Goal: Transaction & Acquisition: Book appointment/travel/reservation

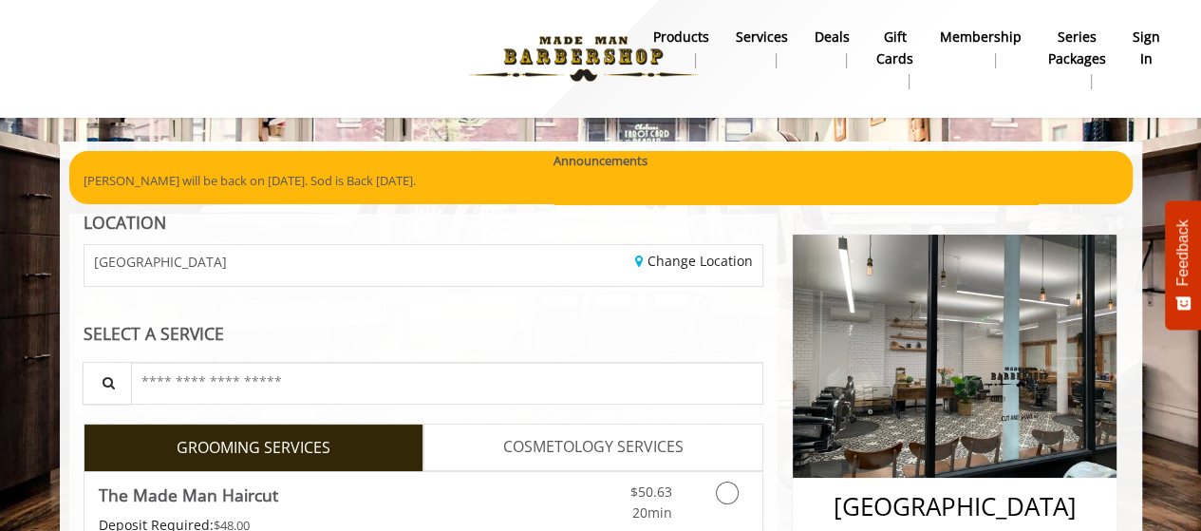
click at [1151, 51] on b "sign in" at bounding box center [1147, 48] width 28 height 43
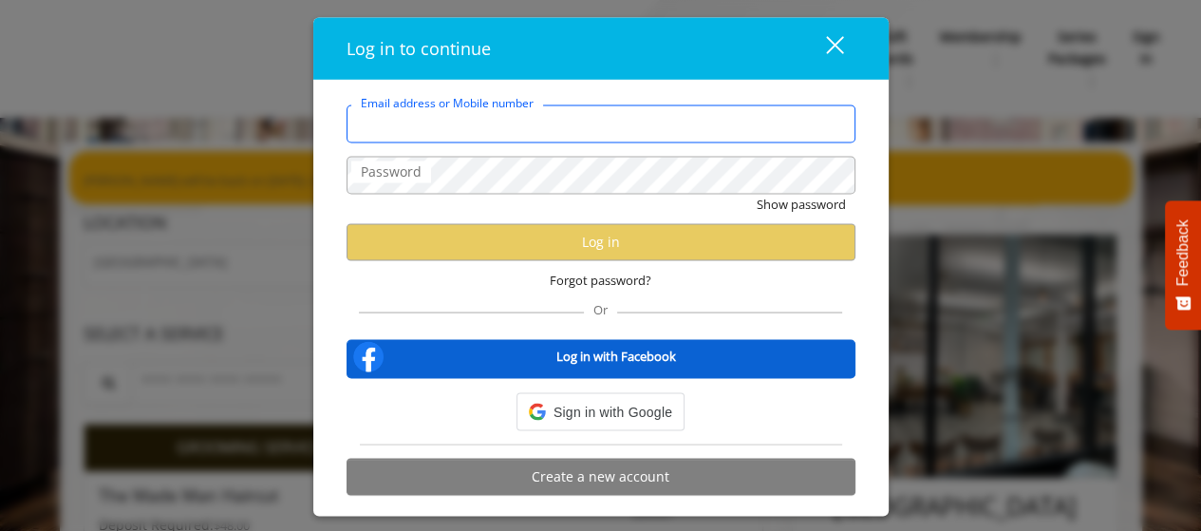
type input "**********"
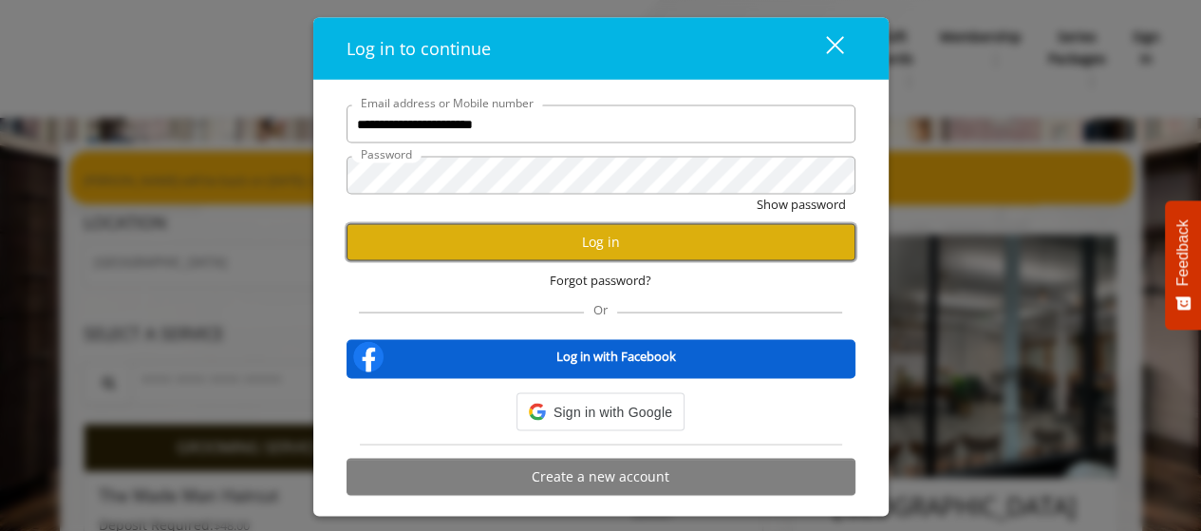
click at [593, 248] on button "Log in" at bounding box center [601, 241] width 509 height 37
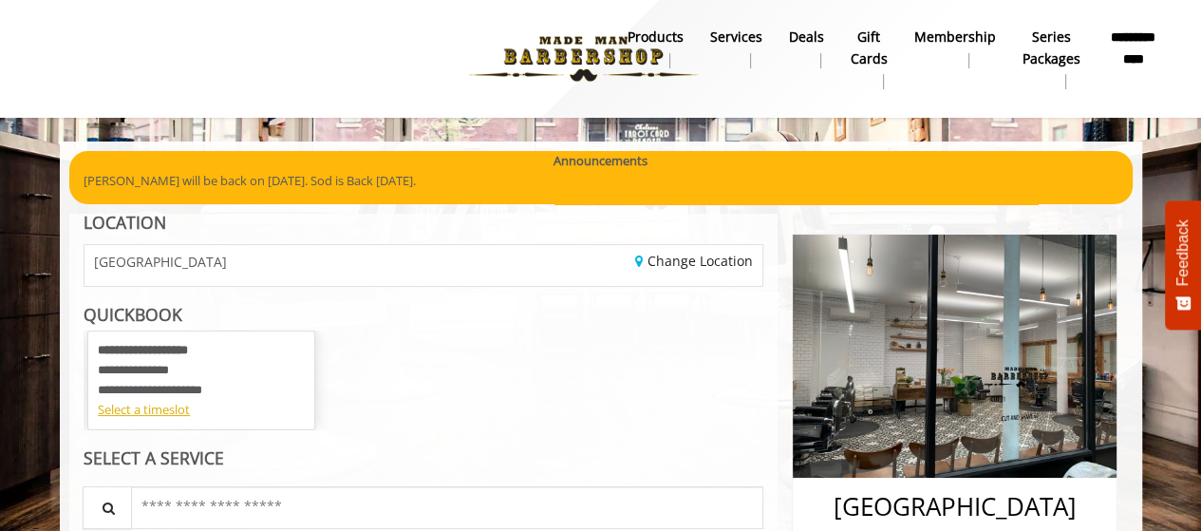
click at [150, 417] on div "Select a timeslot" at bounding box center [201, 410] width 207 height 20
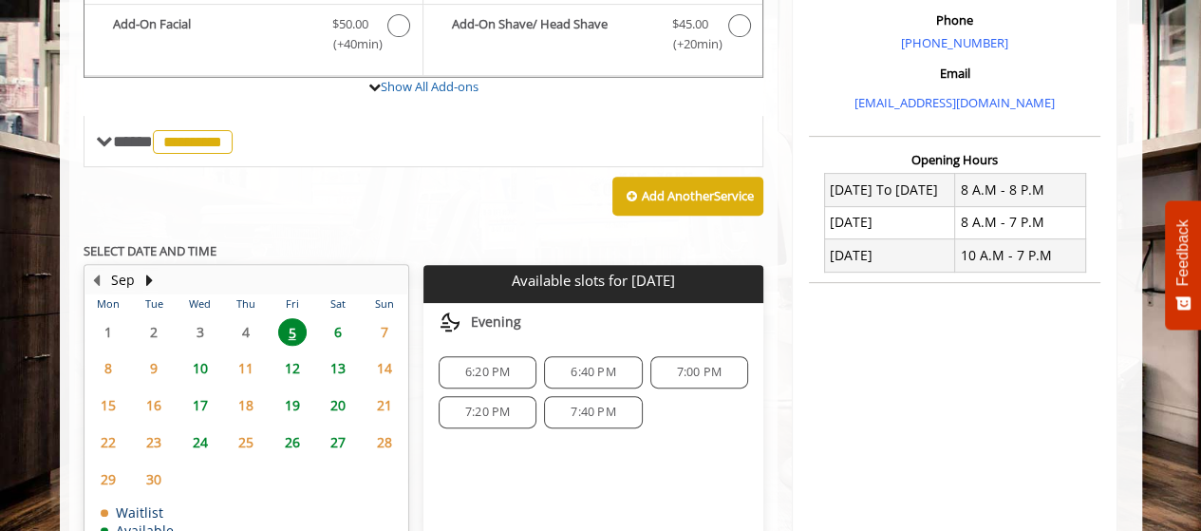
scroll to position [692, 0]
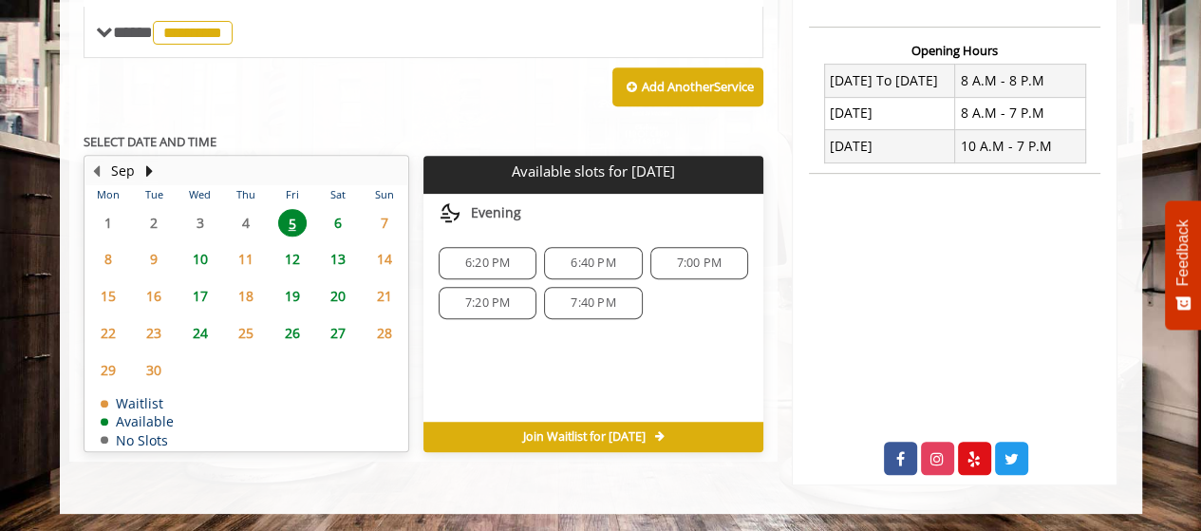
click at [490, 300] on span "7:20 PM" at bounding box center [487, 302] width 45 height 15
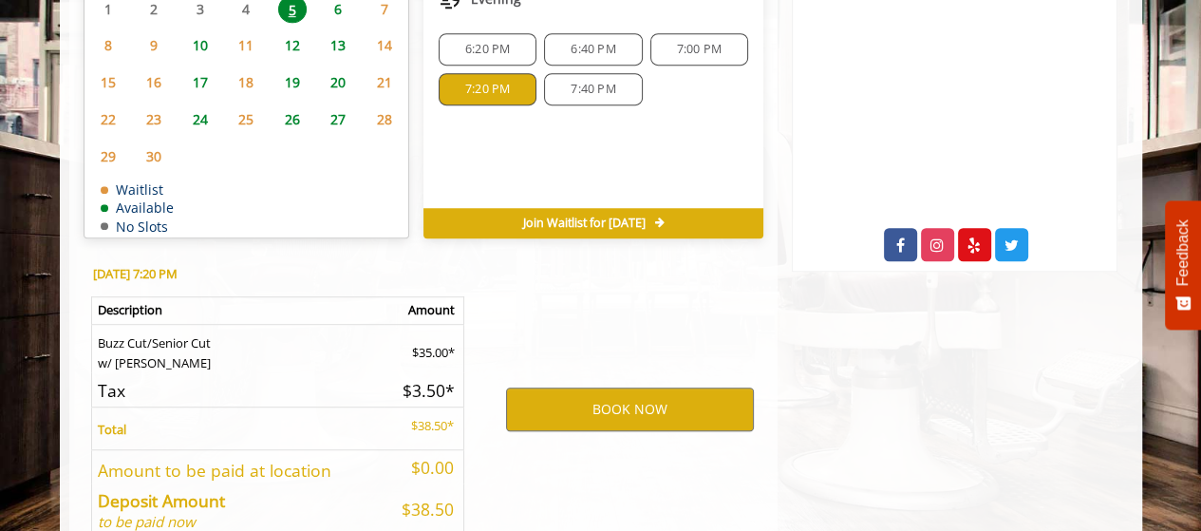
scroll to position [1009, 0]
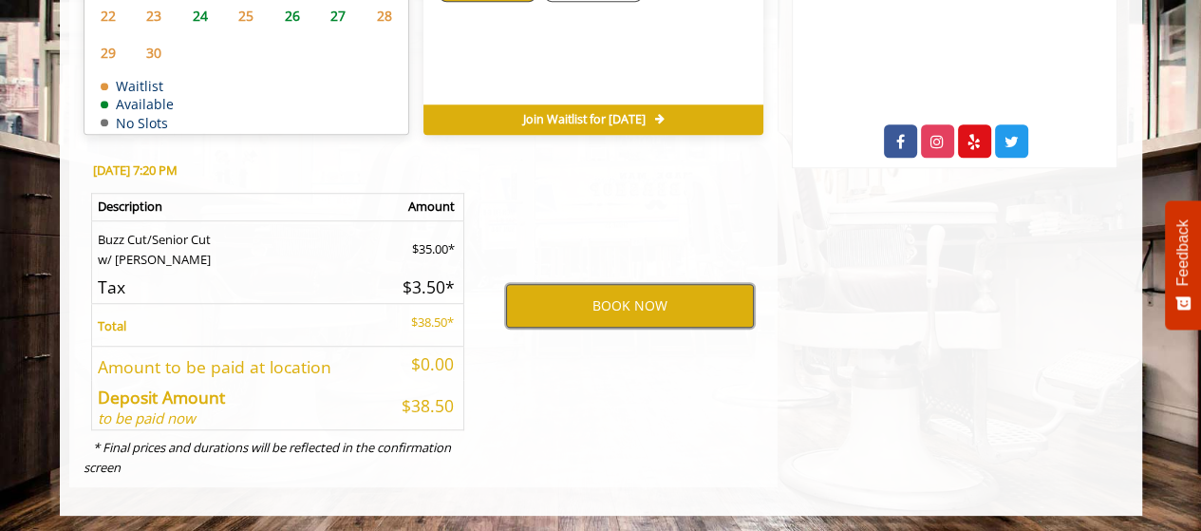
click at [628, 310] on button "BOOK NOW" at bounding box center [630, 306] width 248 height 44
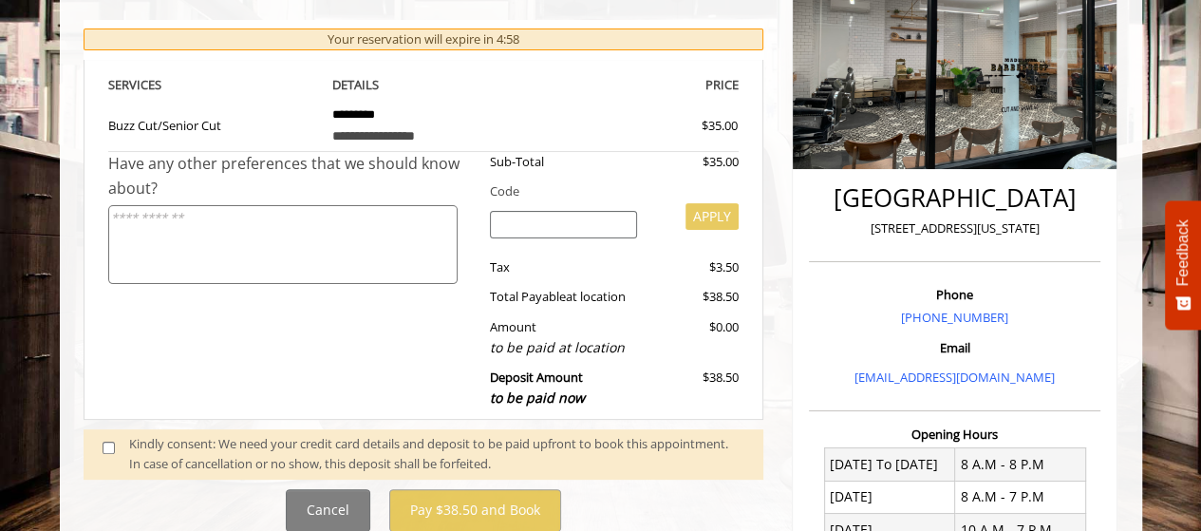
scroll to position [310, 0]
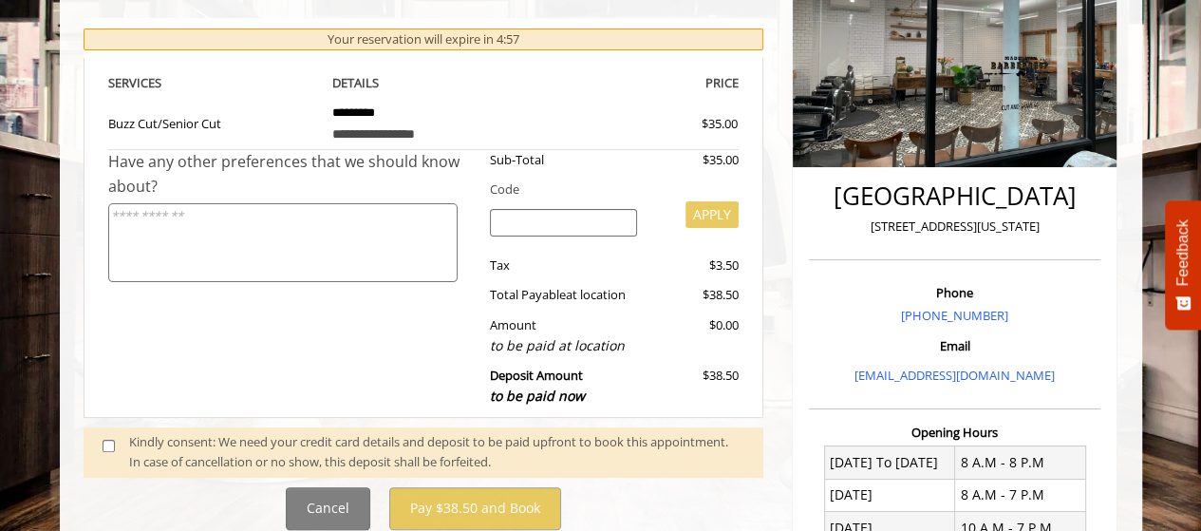
click at [628, 310] on div "Sub-Total $35.00 Code APPLY Tax $3.50 Total Payable at location $38.50 Amount t…" at bounding box center [607, 283] width 263 height 266
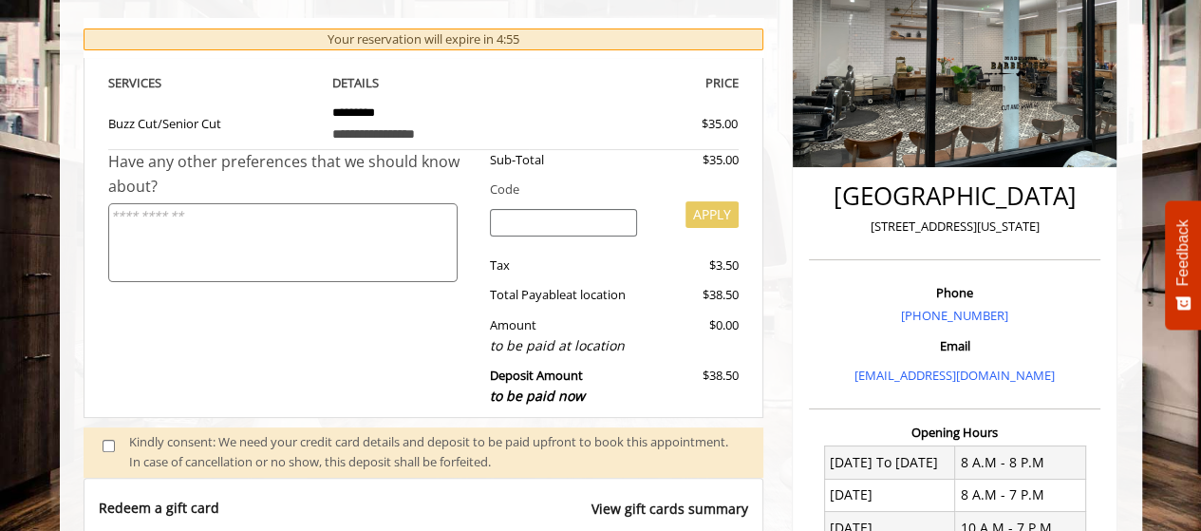
scroll to position [529, 0]
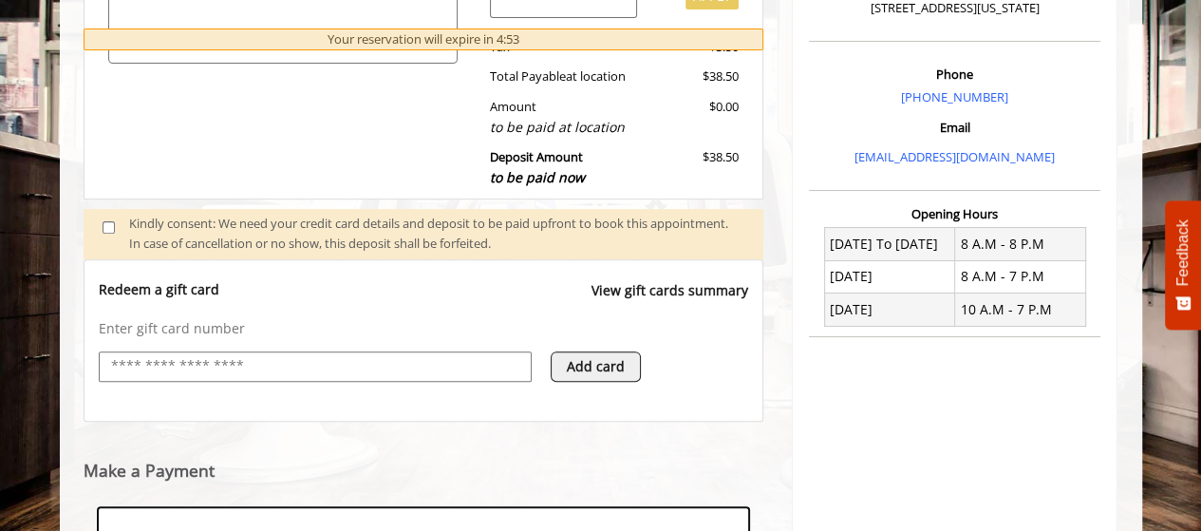
click at [796, 300] on div "[GEOGRAPHIC_DATA] [STREET_ADDRESS][US_STATE] Phone [PHONE_NUMBER] Email [EMAIL_…" at bounding box center [955, 177] width 326 height 944
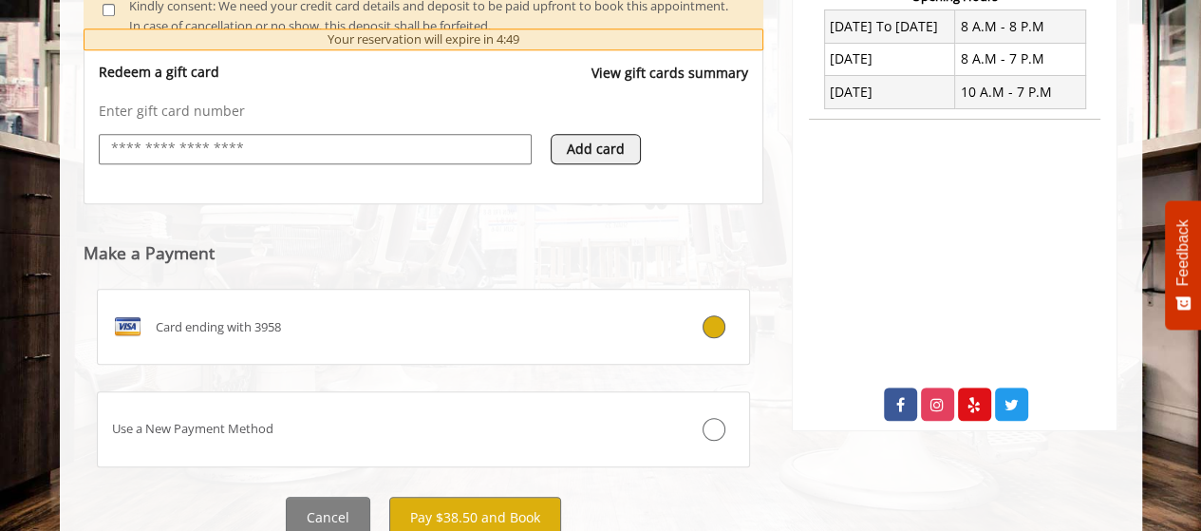
scroll to position [818, 0]
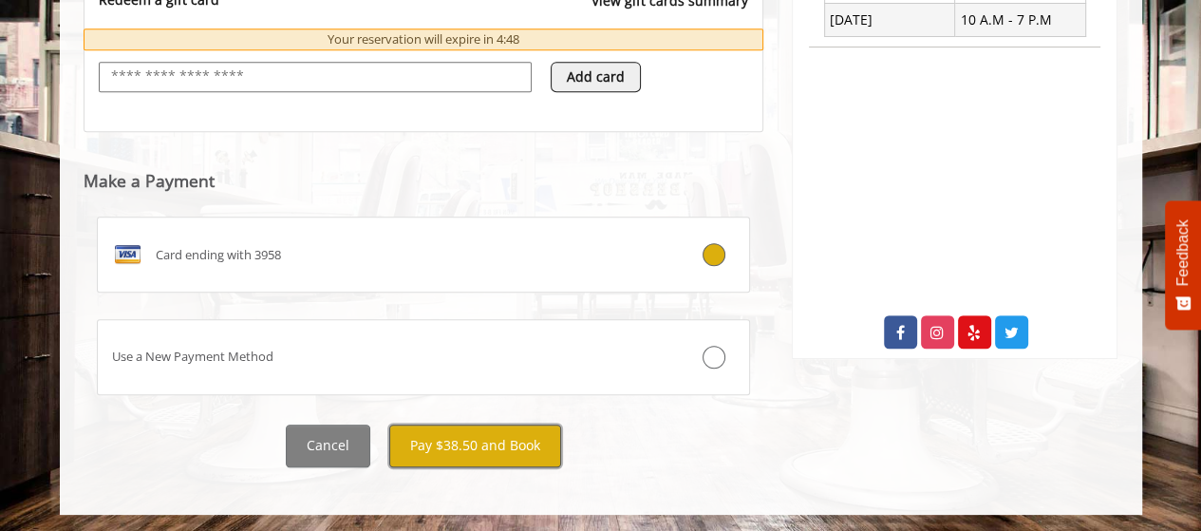
click at [494, 445] on button "Pay $38.50 and Book" at bounding box center [475, 445] width 172 height 43
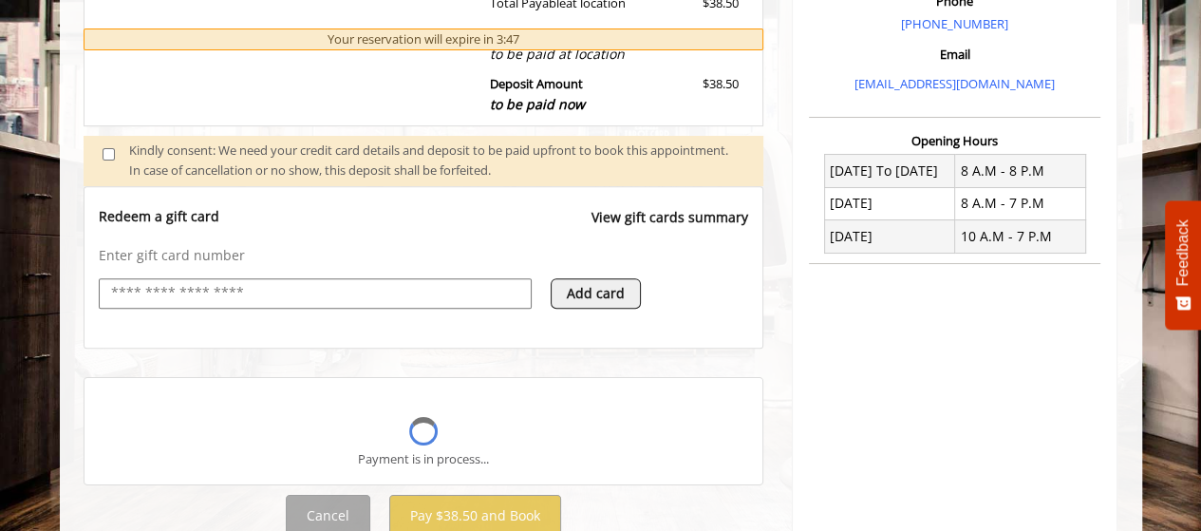
scroll to position [609, 0]
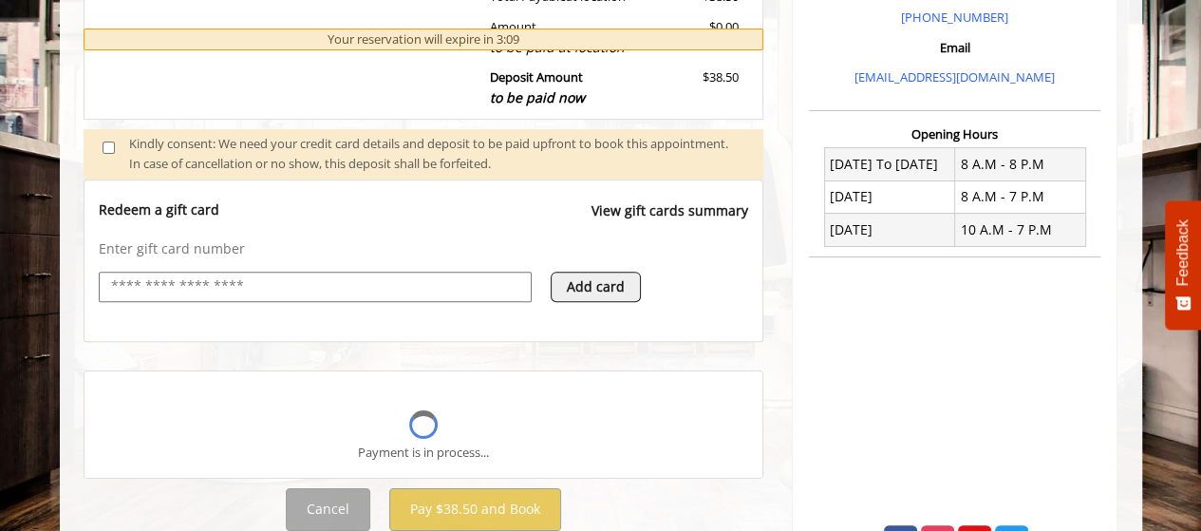
click at [1088, 71] on p "[EMAIL_ADDRESS][DOMAIN_NAME]" at bounding box center [955, 77] width 282 height 20
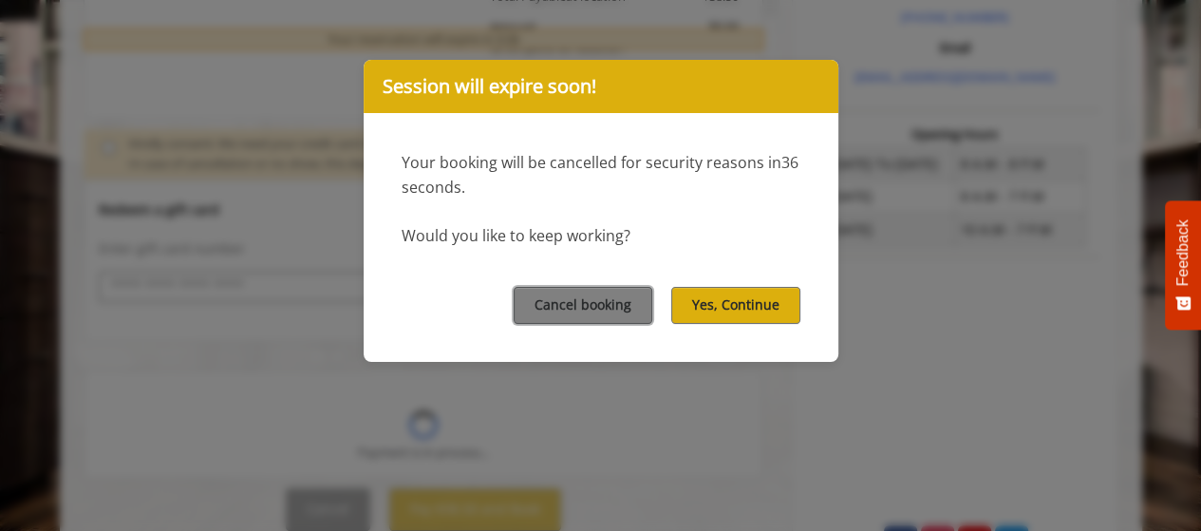
click at [626, 312] on button "Cancel booking" at bounding box center [583, 305] width 139 height 37
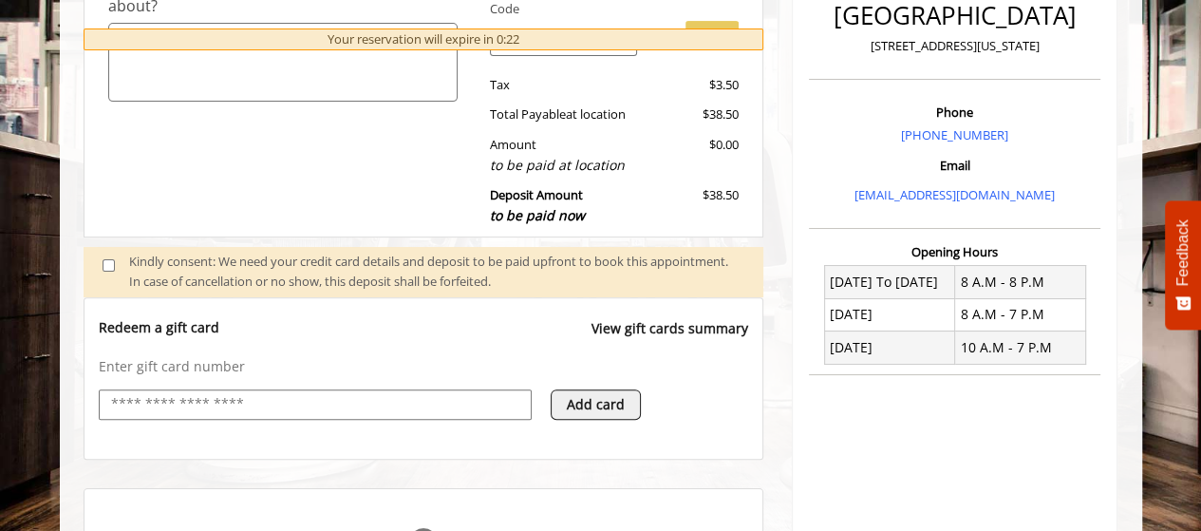
scroll to position [692, 0]
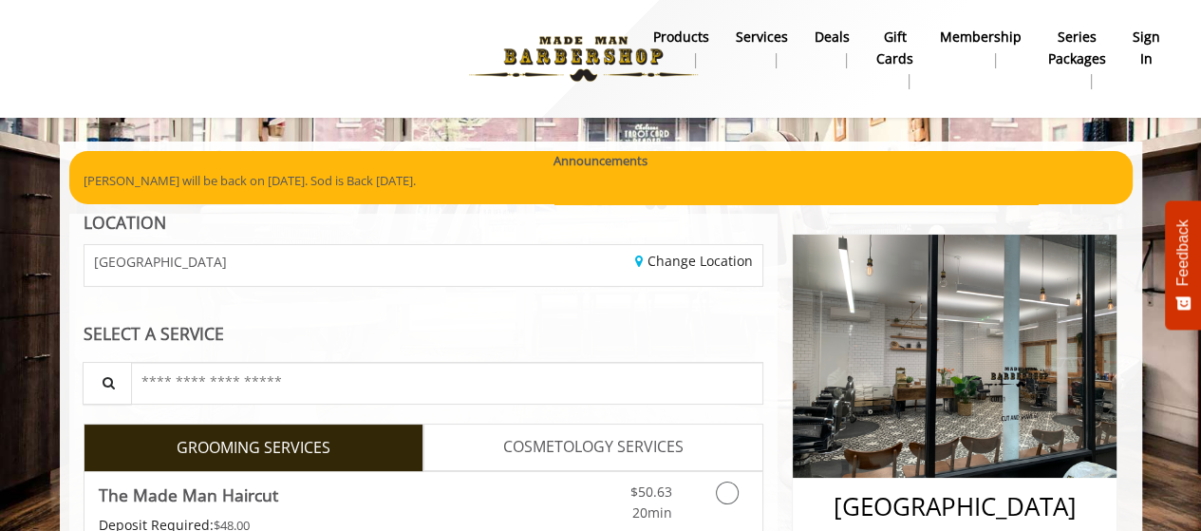
click at [1147, 57] on b "sign in" at bounding box center [1147, 48] width 28 height 43
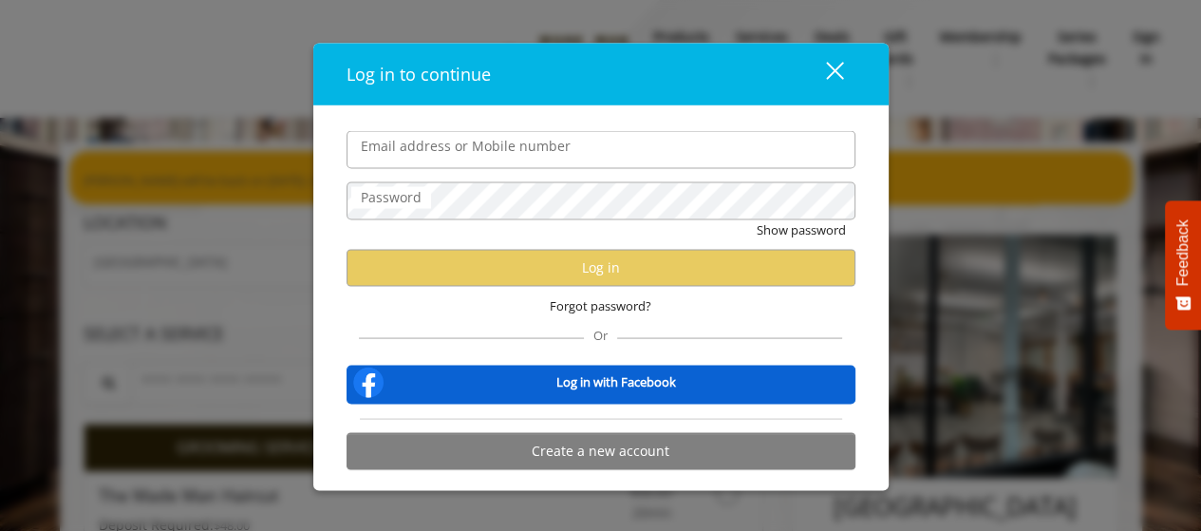
type input "**********"
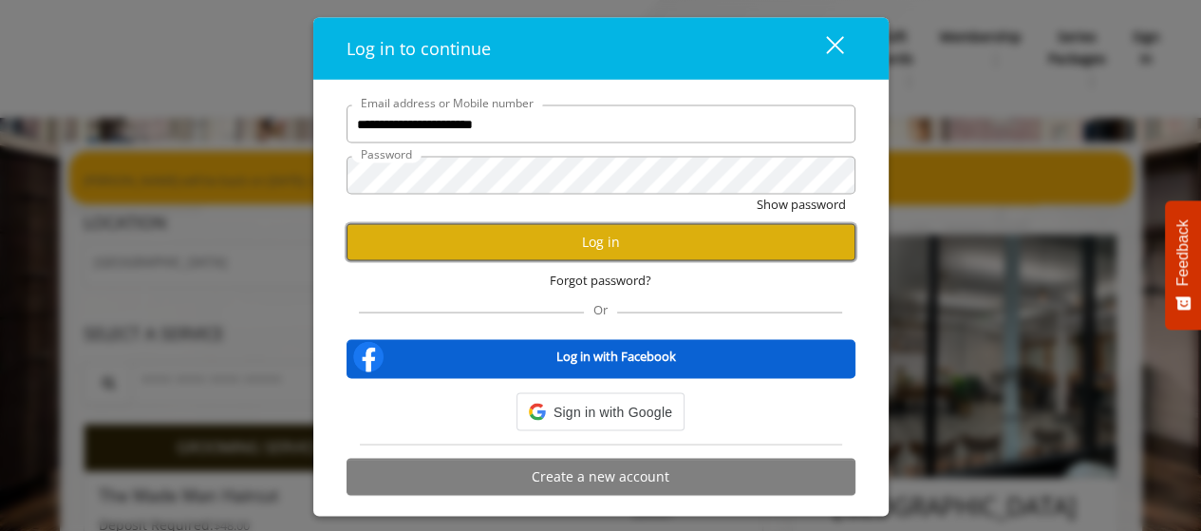
click at [608, 265] on form "**********" at bounding box center [601, 305] width 509 height 400
click at [591, 240] on button "Log in" at bounding box center [601, 241] width 509 height 37
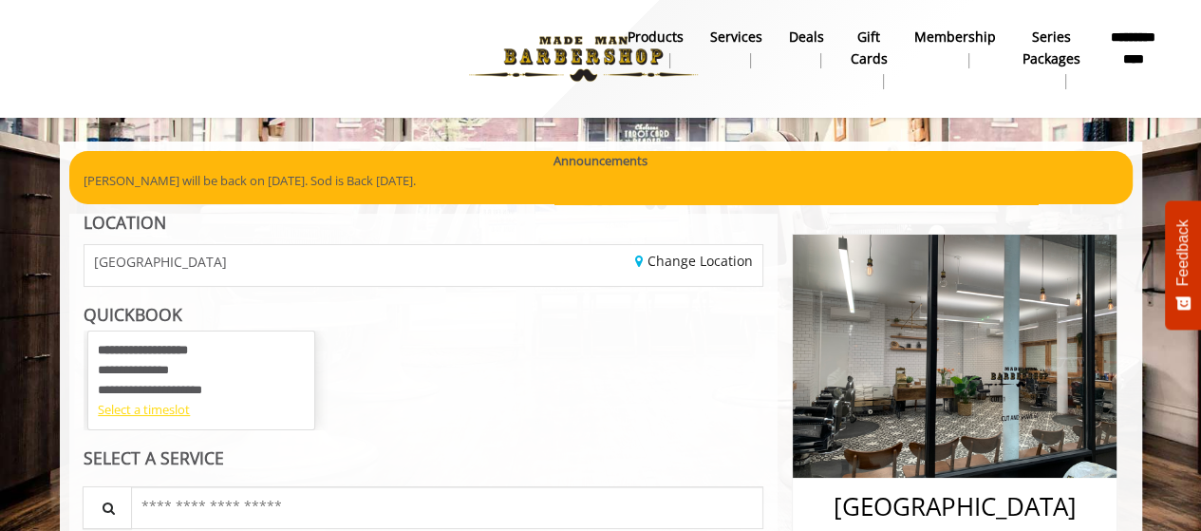
click at [154, 412] on div "Select a timeslot" at bounding box center [201, 410] width 207 height 20
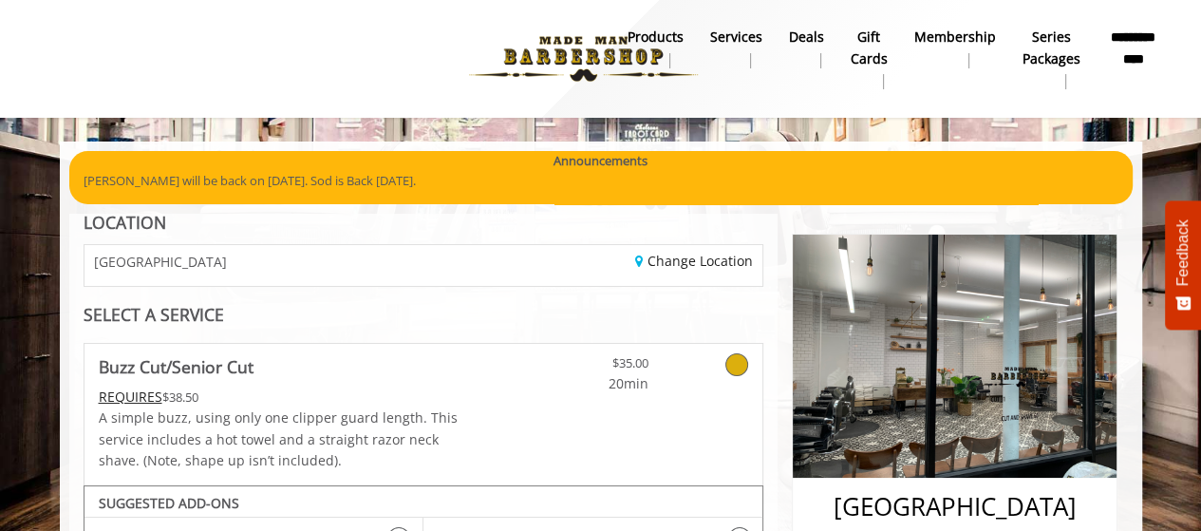
click at [989, 442] on img at bounding box center [955, 355] width 324 height 243
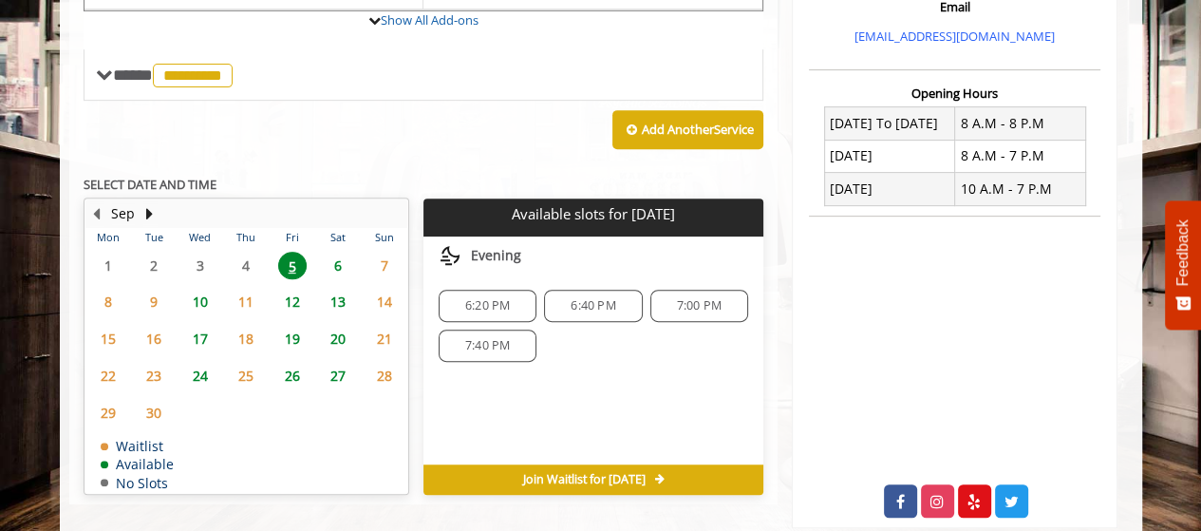
scroll to position [651, 0]
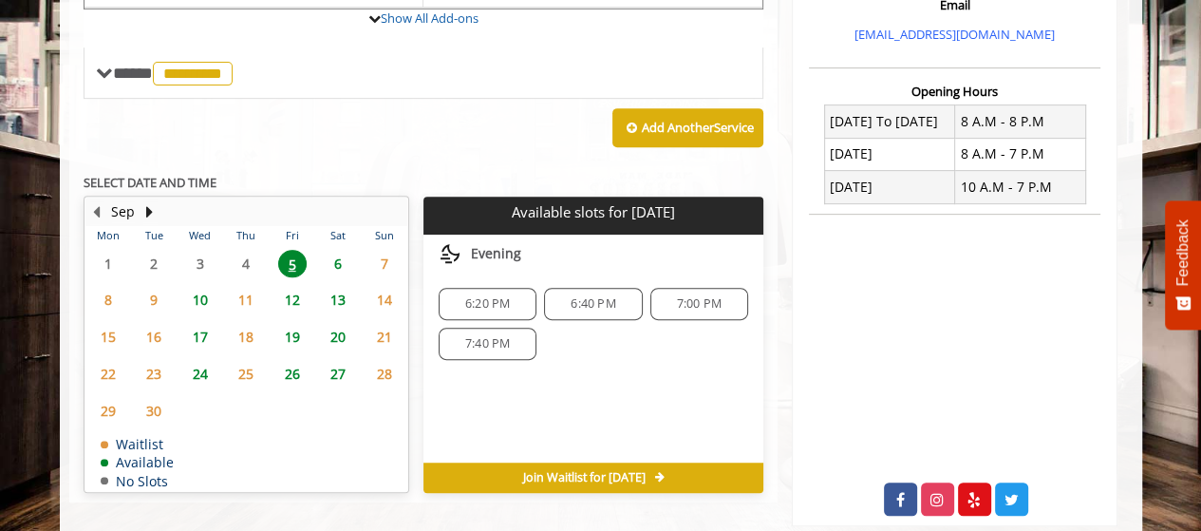
click at [505, 338] on span "7:40 PM" at bounding box center [487, 343] width 45 height 15
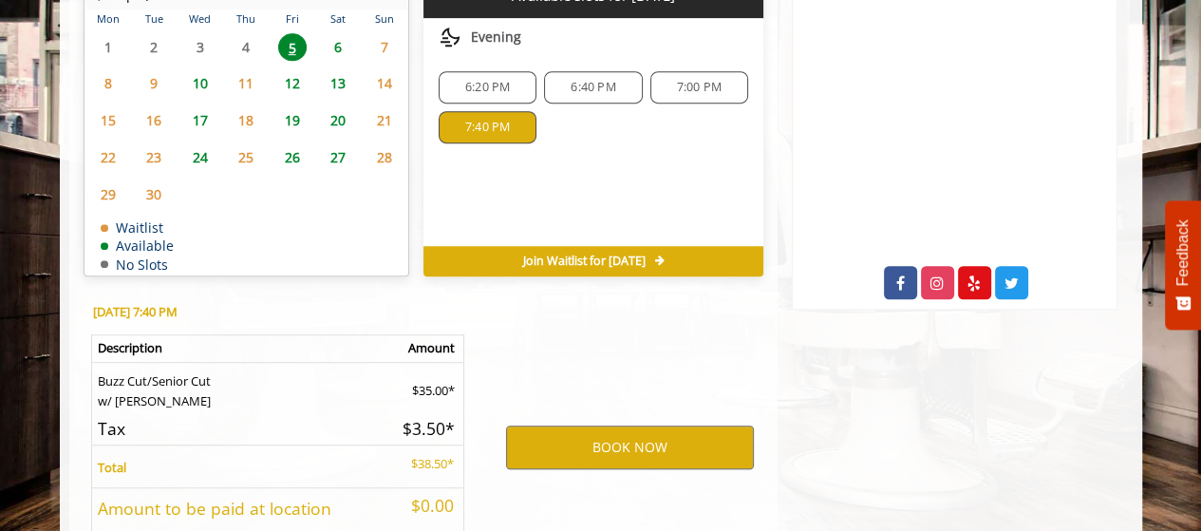
scroll to position [1009, 0]
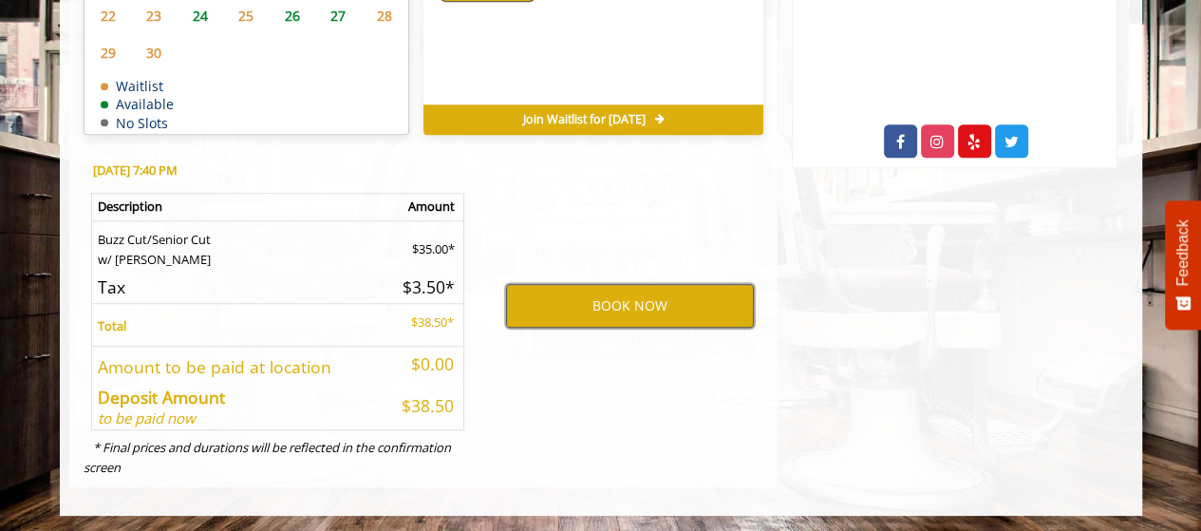
click at [623, 311] on button "BOOK NOW" at bounding box center [630, 306] width 248 height 44
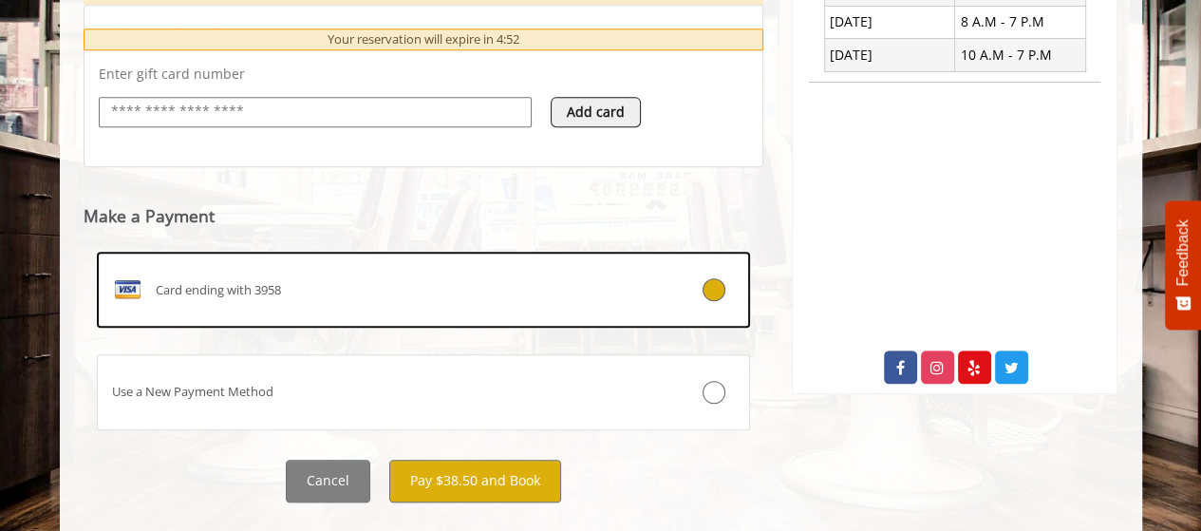
scroll to position [783, 0]
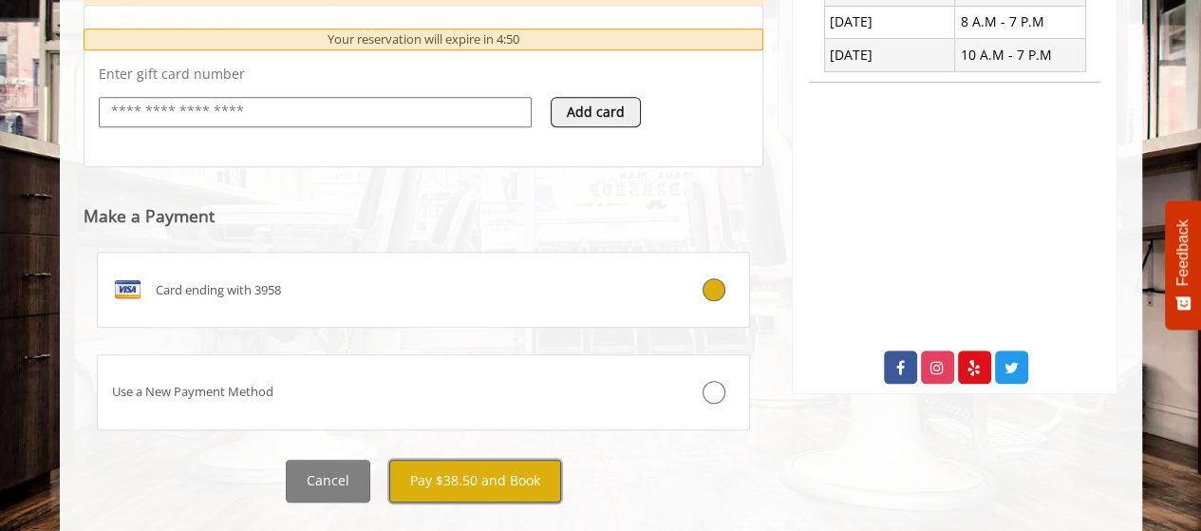
click at [480, 481] on button "Pay $38.50 and Book" at bounding box center [475, 480] width 172 height 43
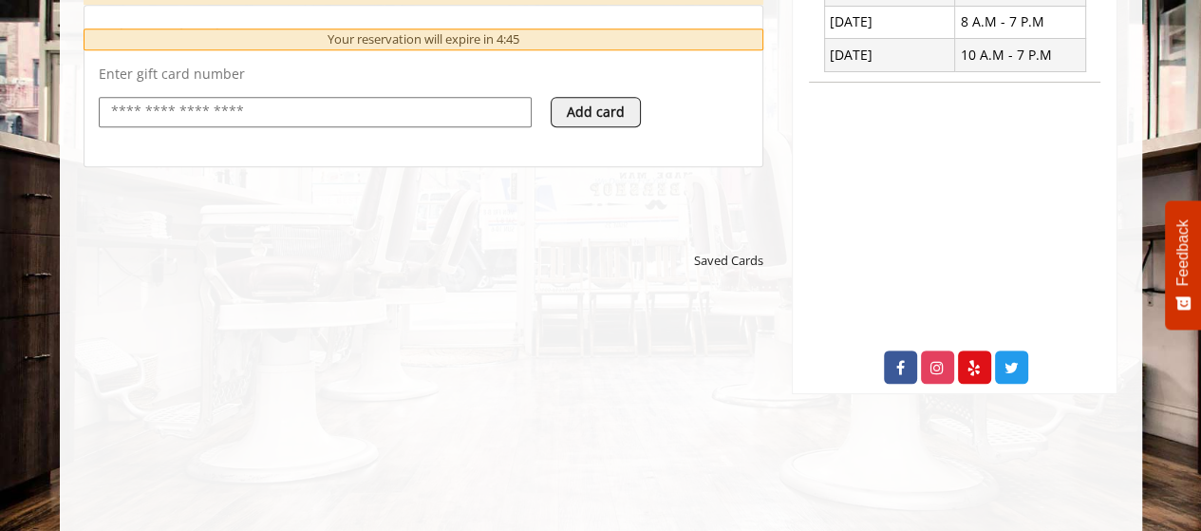
scroll to position [0, 0]
